Goal: Task Accomplishment & Management: Manage account settings

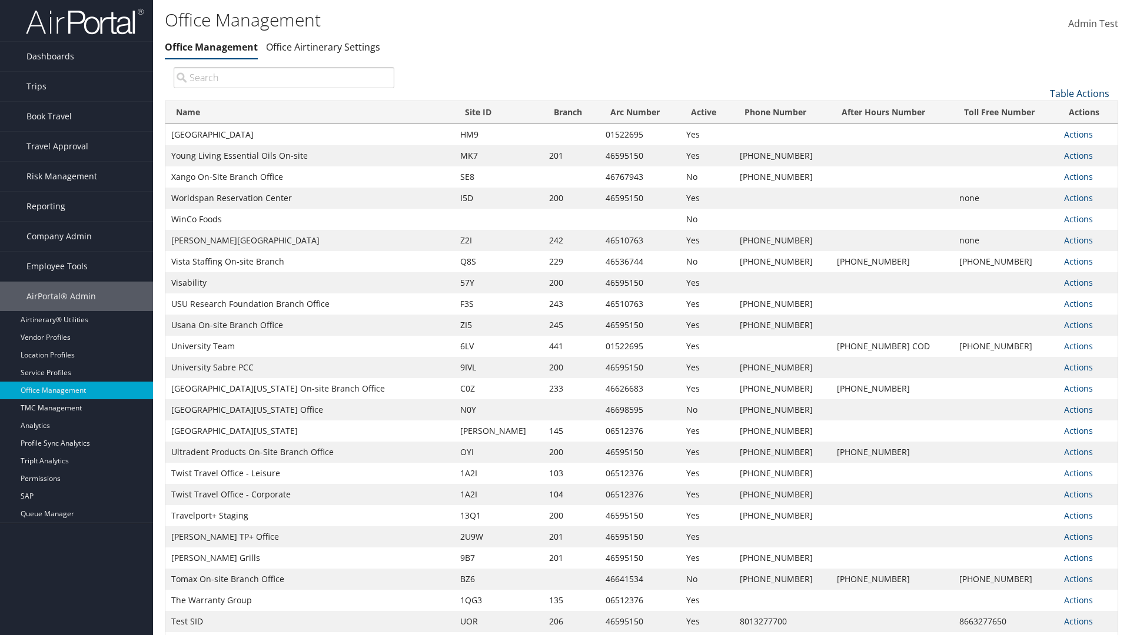
click at [1079, 93] on link "Table Actions" at bounding box center [1079, 93] width 59 height 13
click at [1040, 151] on link "Page Length" at bounding box center [1039, 152] width 155 height 20
click at [1040, 132] on link "25" at bounding box center [1039, 133] width 155 height 20
click at [1079, 93] on link "Table Actions" at bounding box center [1079, 93] width 59 height 13
click at [1040, 151] on link "Page Length" at bounding box center [1039, 152] width 155 height 20
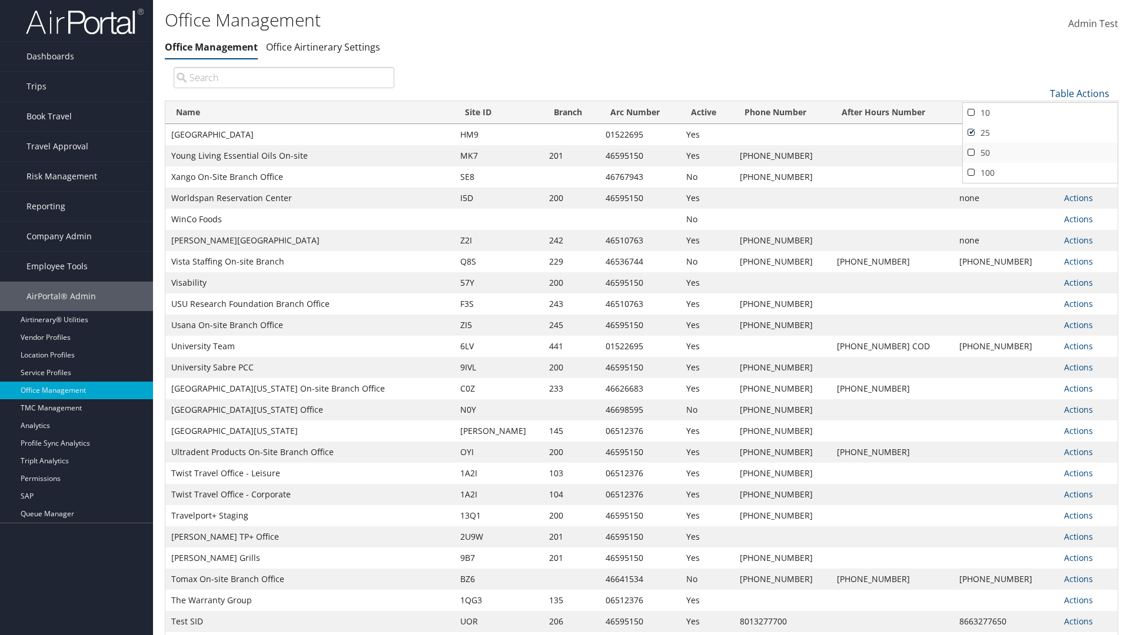
click at [1040, 152] on link "50" at bounding box center [1039, 153] width 155 height 20
click at [1079, 93] on link "Table Actions" at bounding box center [1079, 93] width 59 height 13
click at [1040, 151] on link "Page Length" at bounding box center [1039, 152] width 155 height 20
click at [1040, 172] on link "100" at bounding box center [1039, 173] width 155 height 20
click at [1079, 93] on link "Table Actions" at bounding box center [1079, 93] width 59 height 13
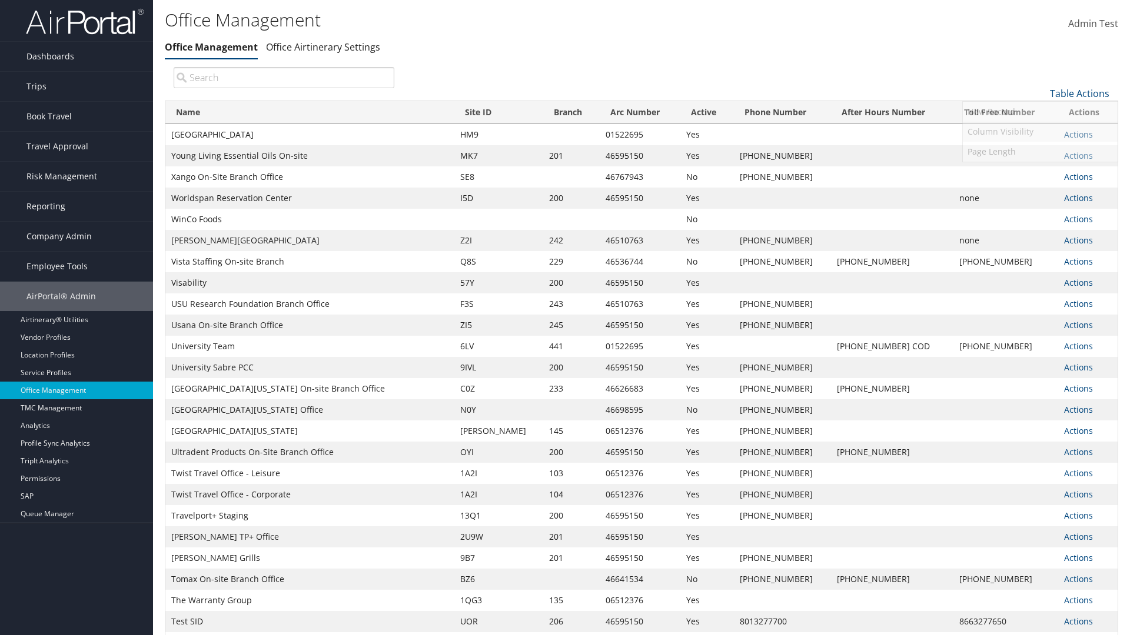
click at [1040, 131] on link "Column Visibility" at bounding box center [1039, 132] width 155 height 20
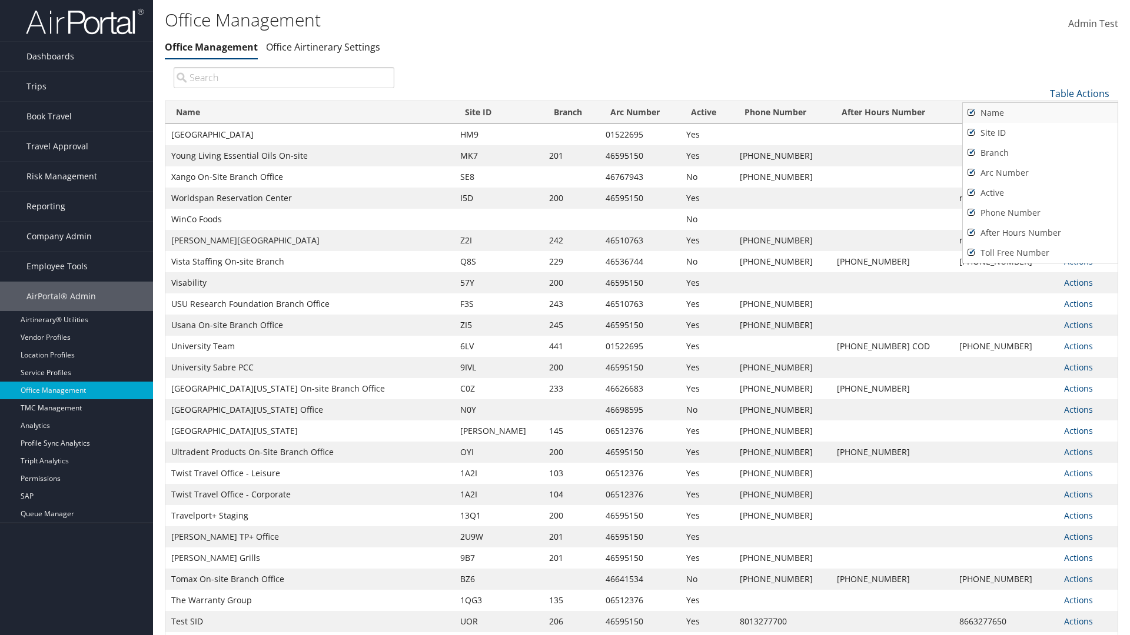
click at [1040, 112] on link "Name" at bounding box center [1039, 113] width 155 height 20
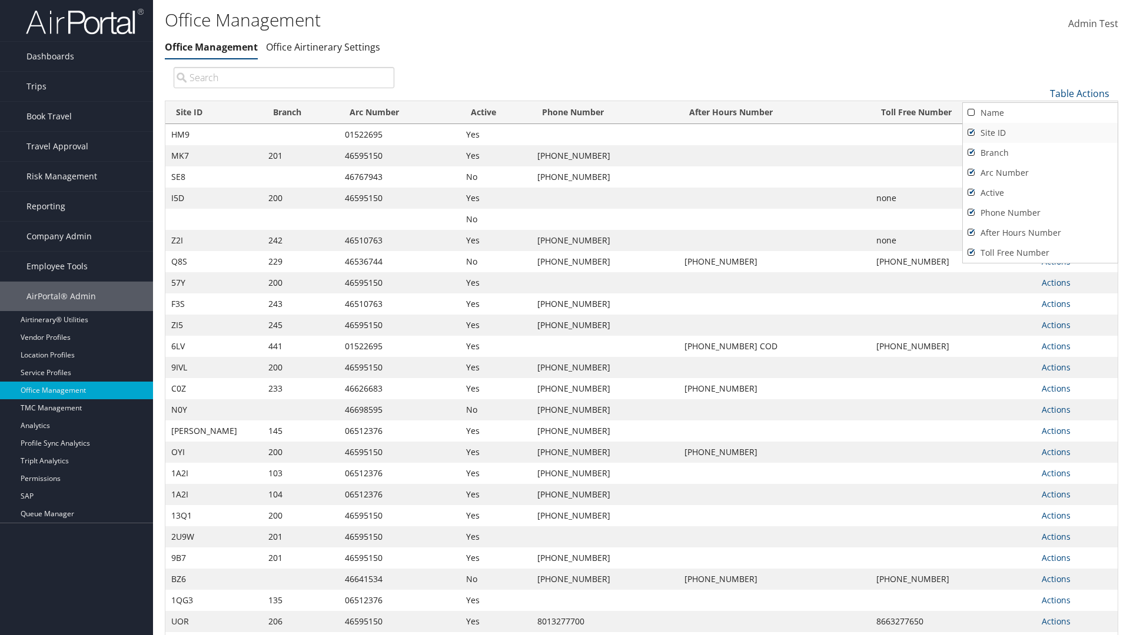
click at [1040, 132] on link "Site ID" at bounding box center [1039, 133] width 155 height 20
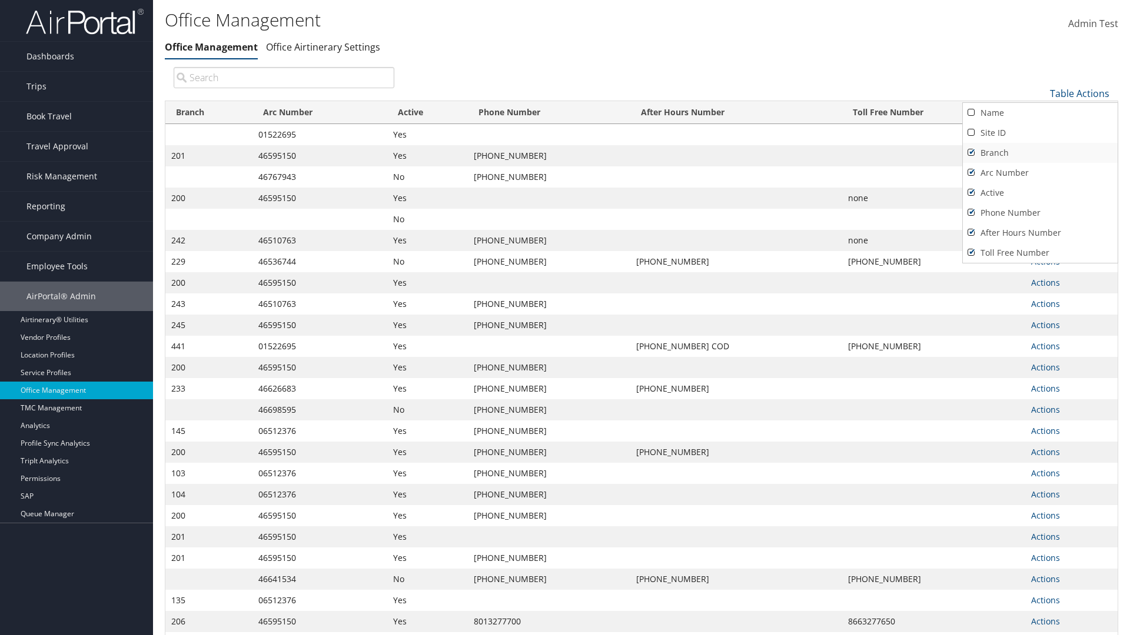
click at [1040, 152] on link "Branch" at bounding box center [1039, 153] width 155 height 20
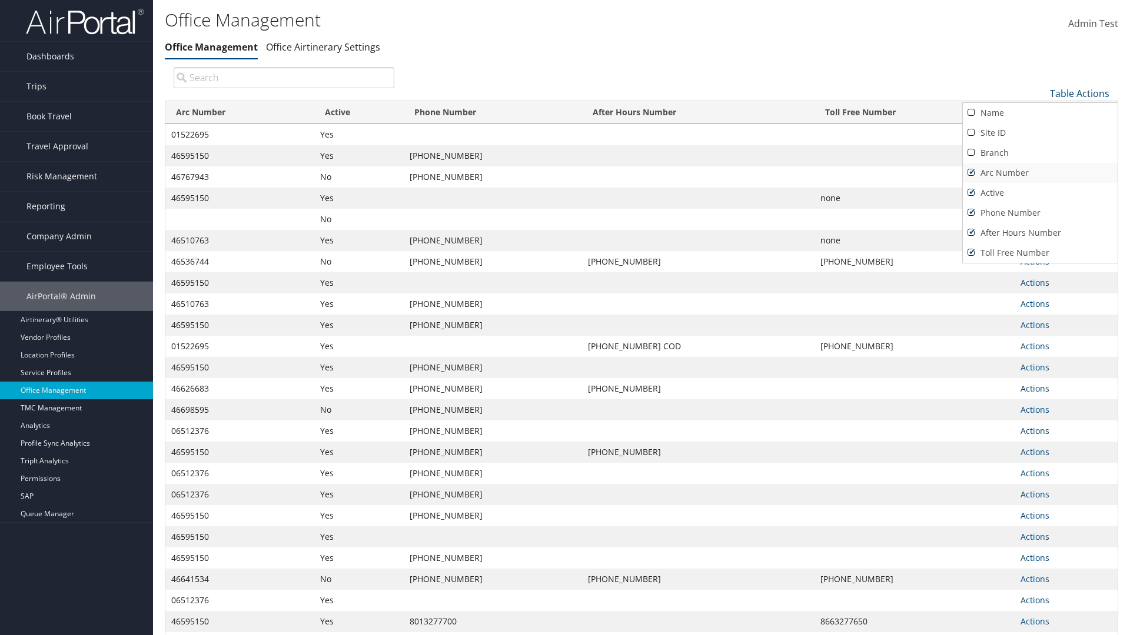
click at [1040, 172] on link "Arc Number" at bounding box center [1039, 173] width 155 height 20
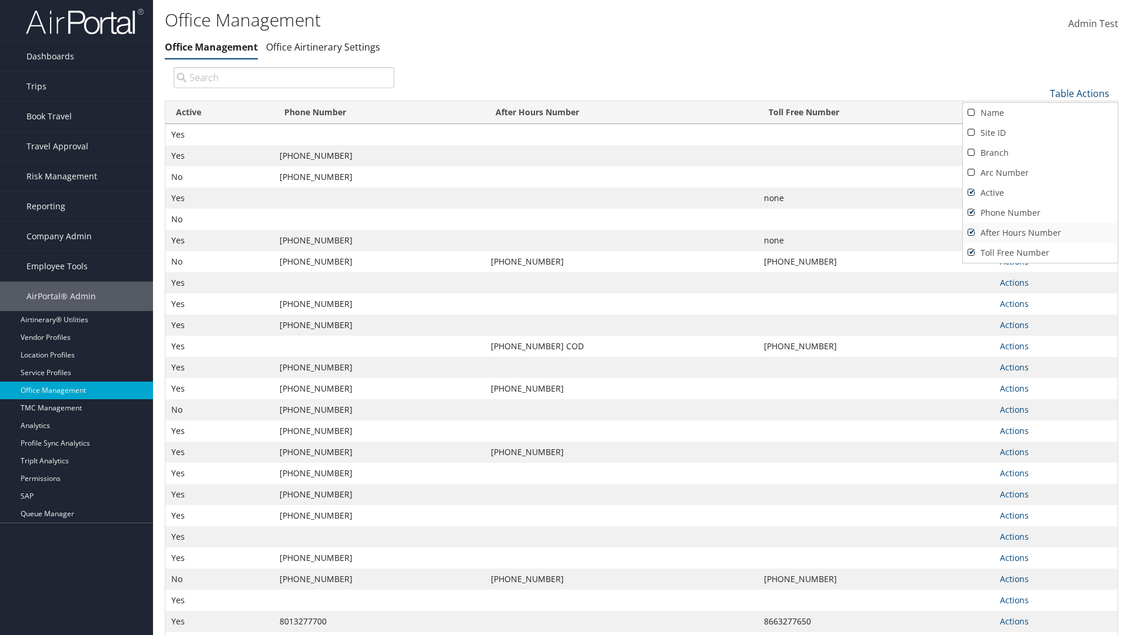
click at [1040, 232] on link "After Hours Number" at bounding box center [1039, 233] width 155 height 20
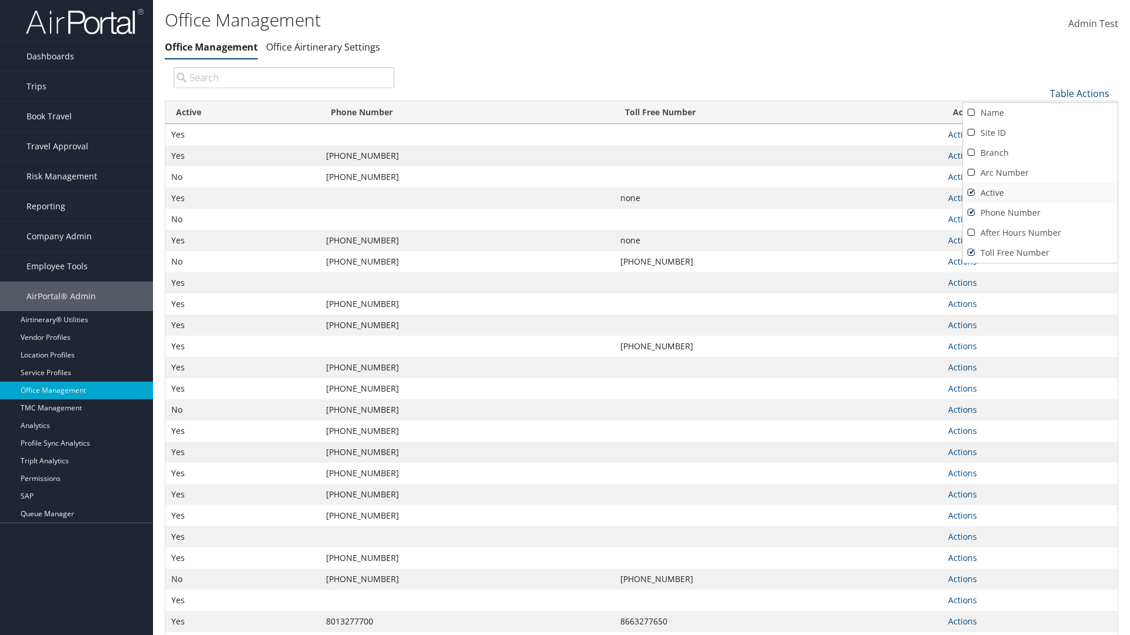
click at [1040, 192] on link "Active" at bounding box center [1039, 193] width 155 height 20
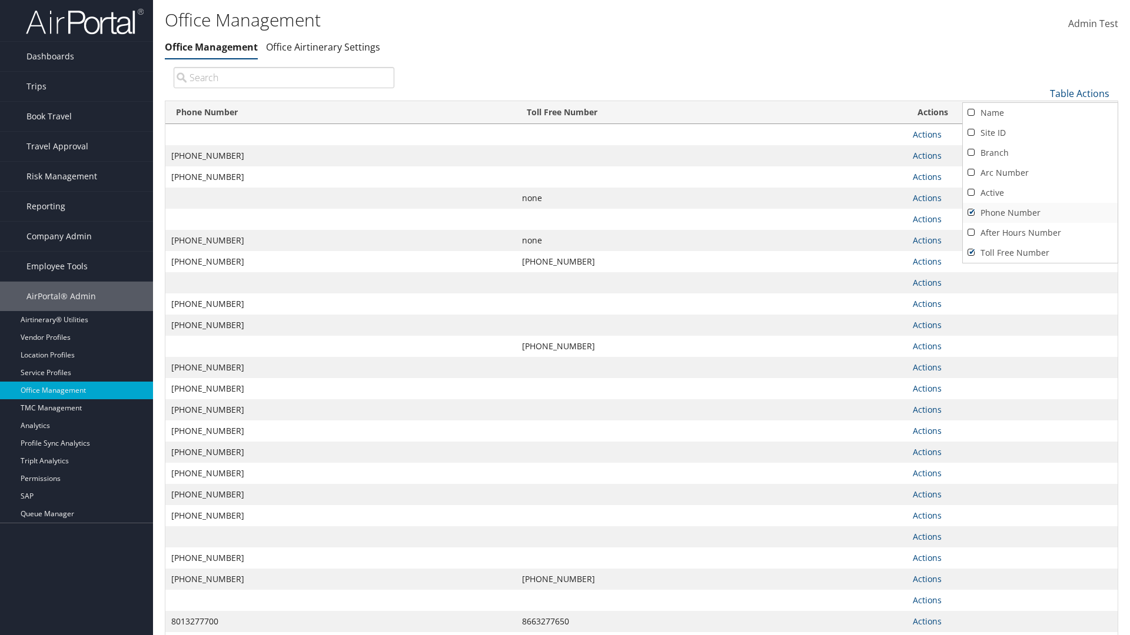
click at [1040, 212] on link "Phone Number" at bounding box center [1039, 213] width 155 height 20
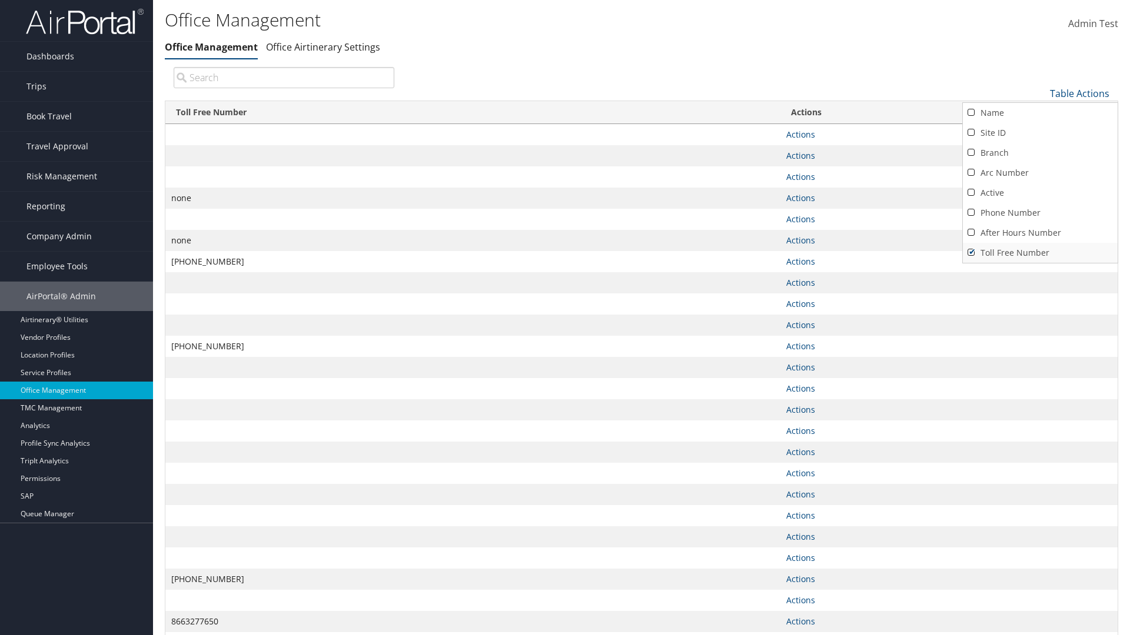
click at [1040, 252] on link "Toll Free Number" at bounding box center [1039, 253] width 155 height 20
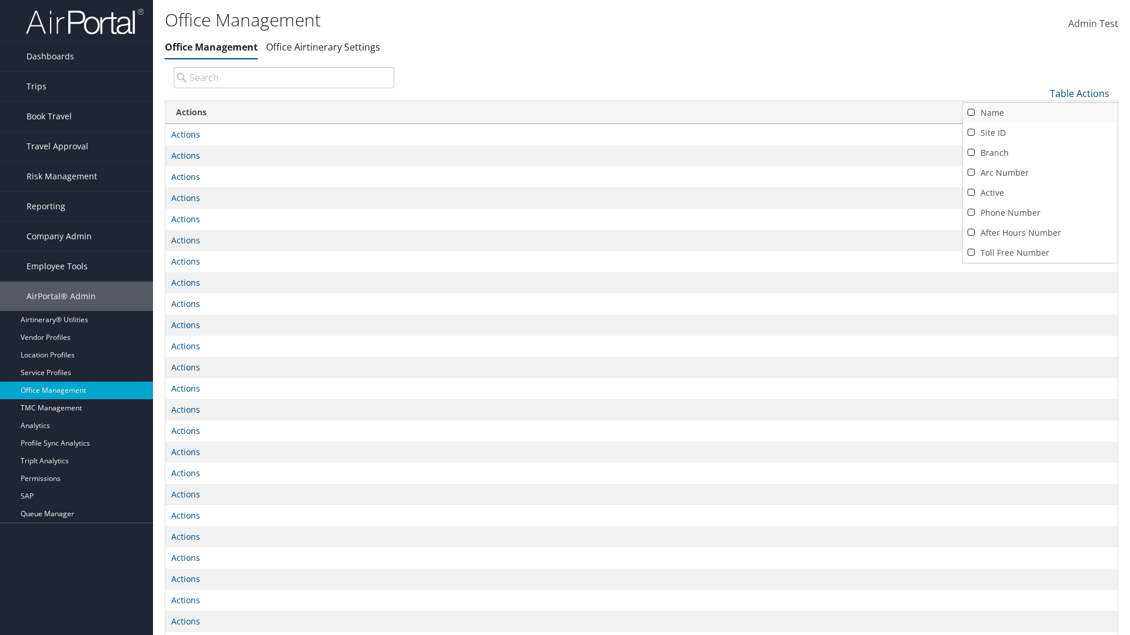
click at [1040, 112] on link "Name" at bounding box center [1039, 113] width 155 height 20
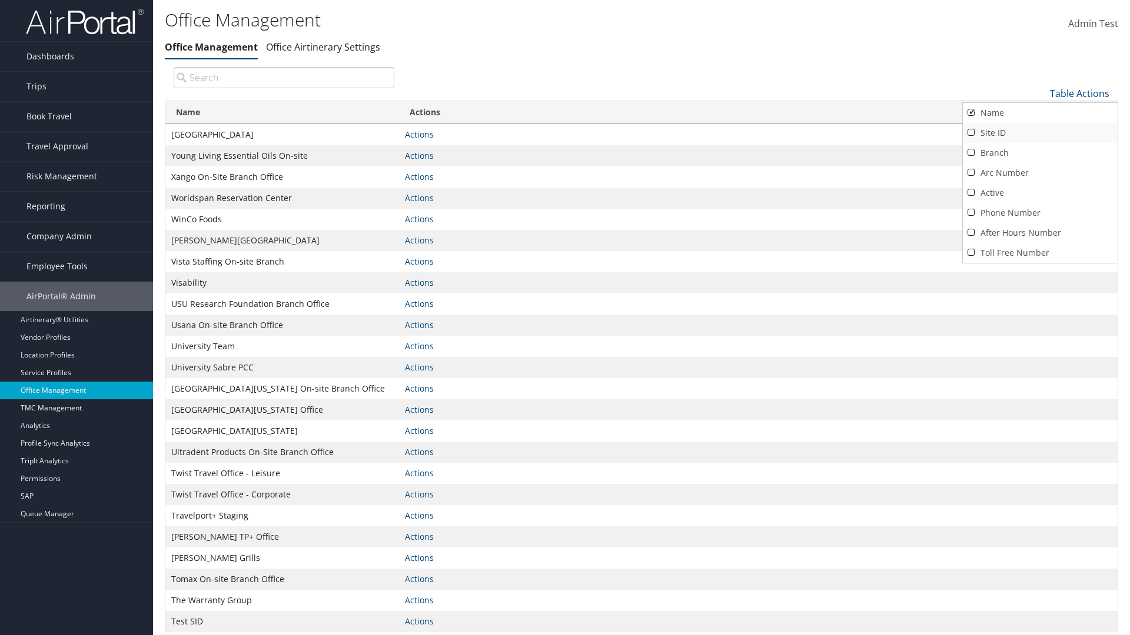
click at [1040, 132] on link "Site ID" at bounding box center [1039, 133] width 155 height 20
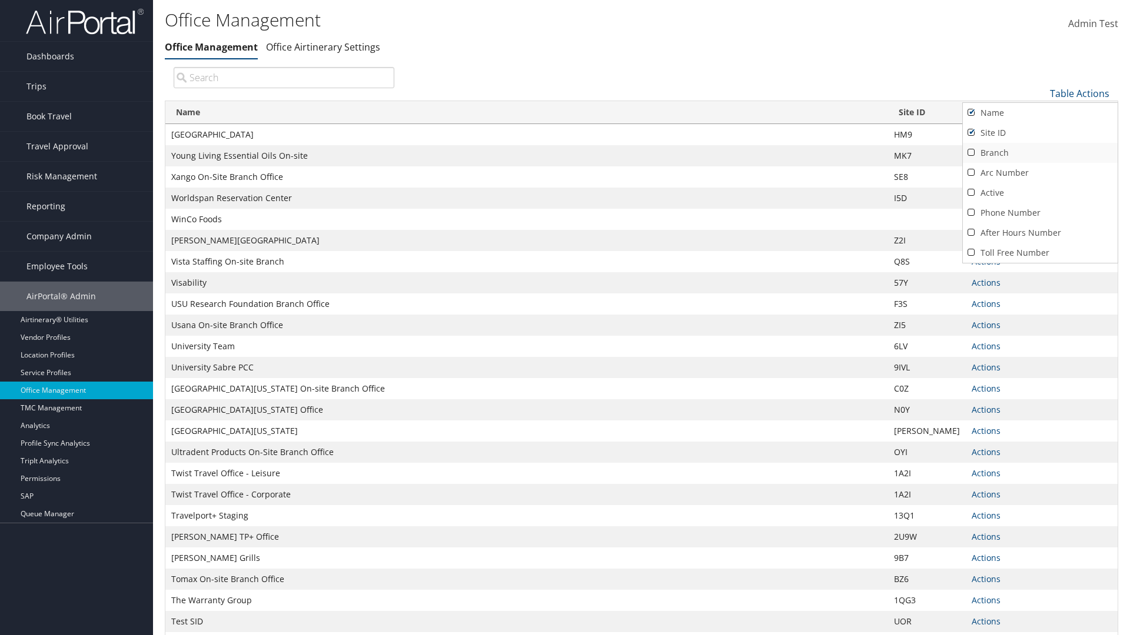
click at [1040, 152] on link "Branch" at bounding box center [1039, 153] width 155 height 20
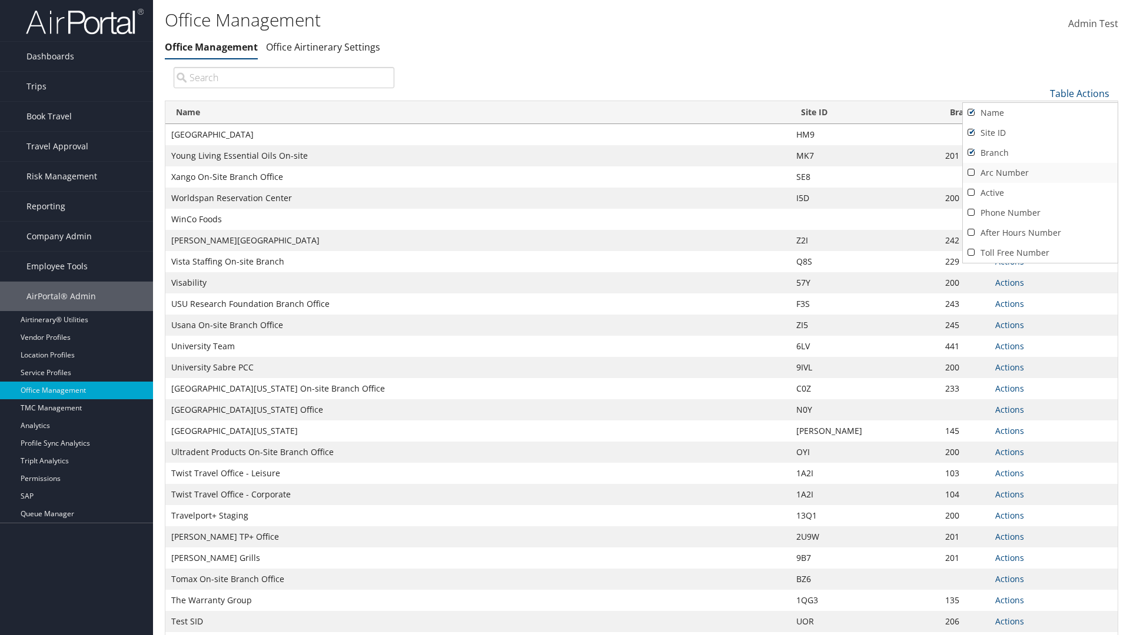
click at [1040, 172] on link "Arc Number" at bounding box center [1039, 173] width 155 height 20
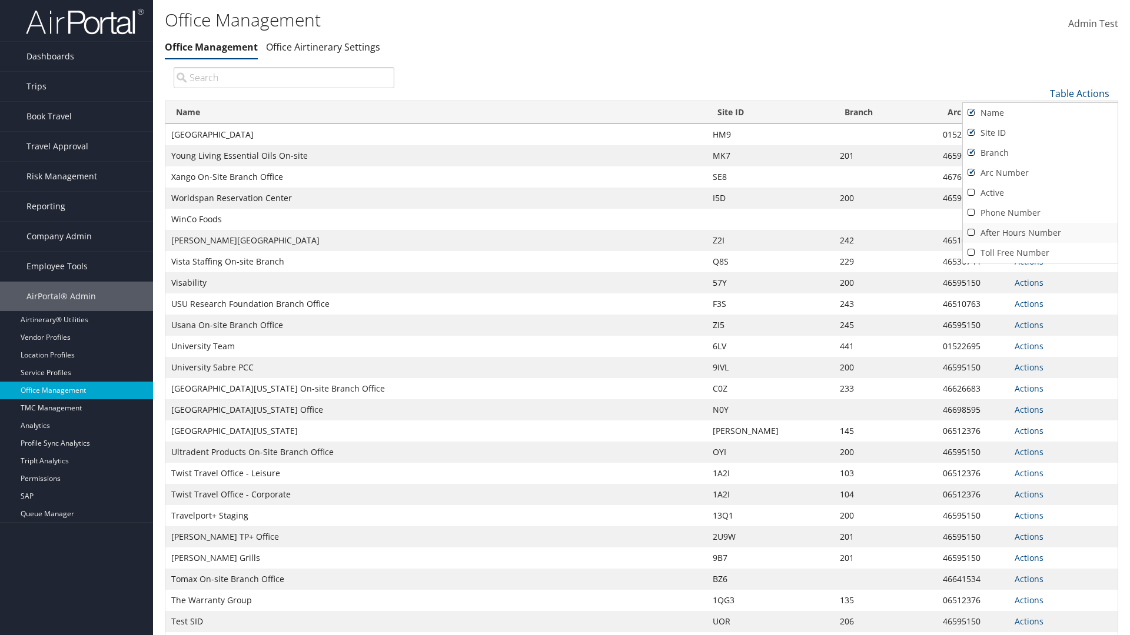
click at [1040, 232] on link "After Hours Number" at bounding box center [1039, 233] width 155 height 20
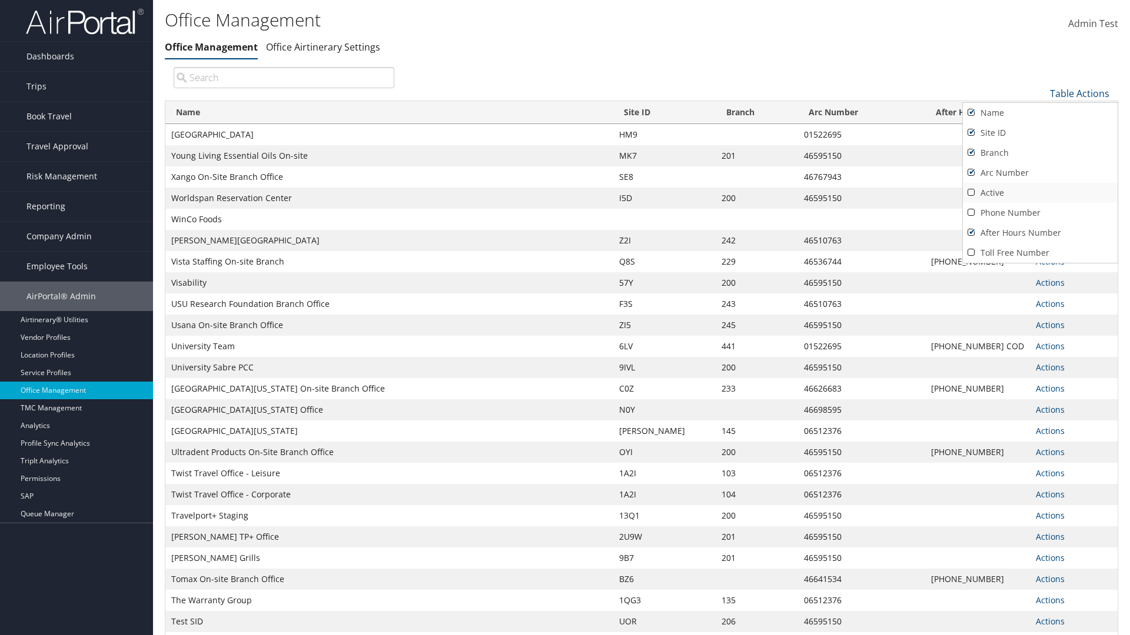
click at [1040, 192] on link "Active" at bounding box center [1039, 193] width 155 height 20
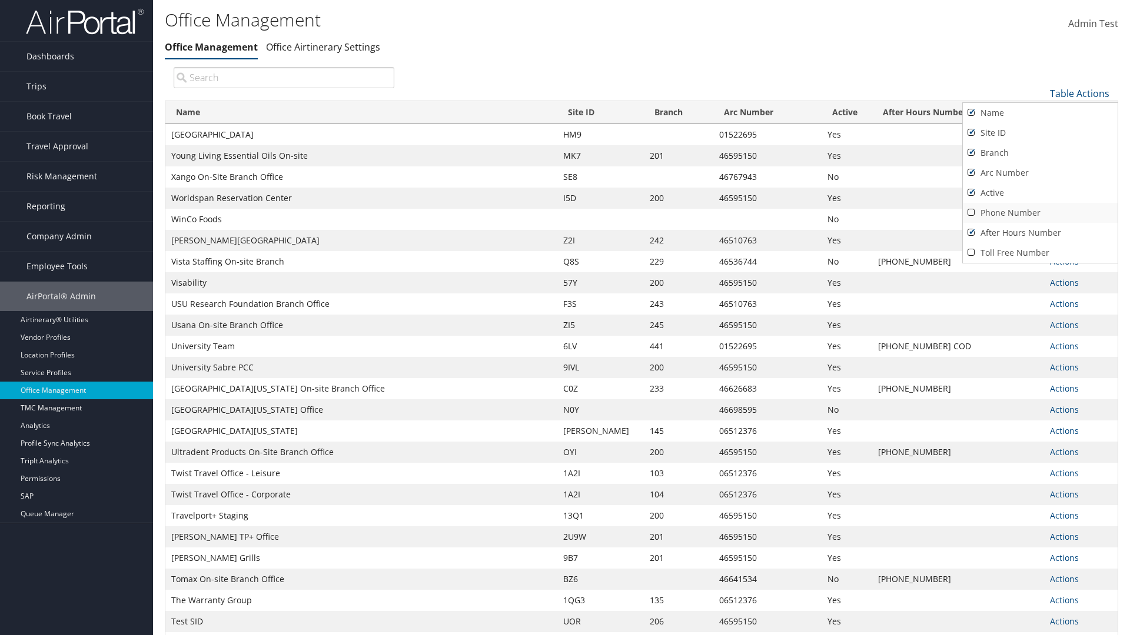
click at [1040, 212] on link "Phone Number" at bounding box center [1039, 213] width 155 height 20
